Goal: Task Accomplishment & Management: Complete application form

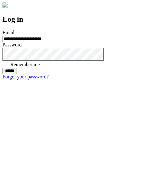
type input "**********"
click at [17, 74] on input "******" at bounding box center [10, 71] width 14 height 6
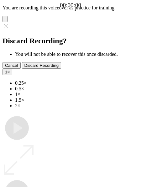
type input "**********"
